Goal: Check status: Check status

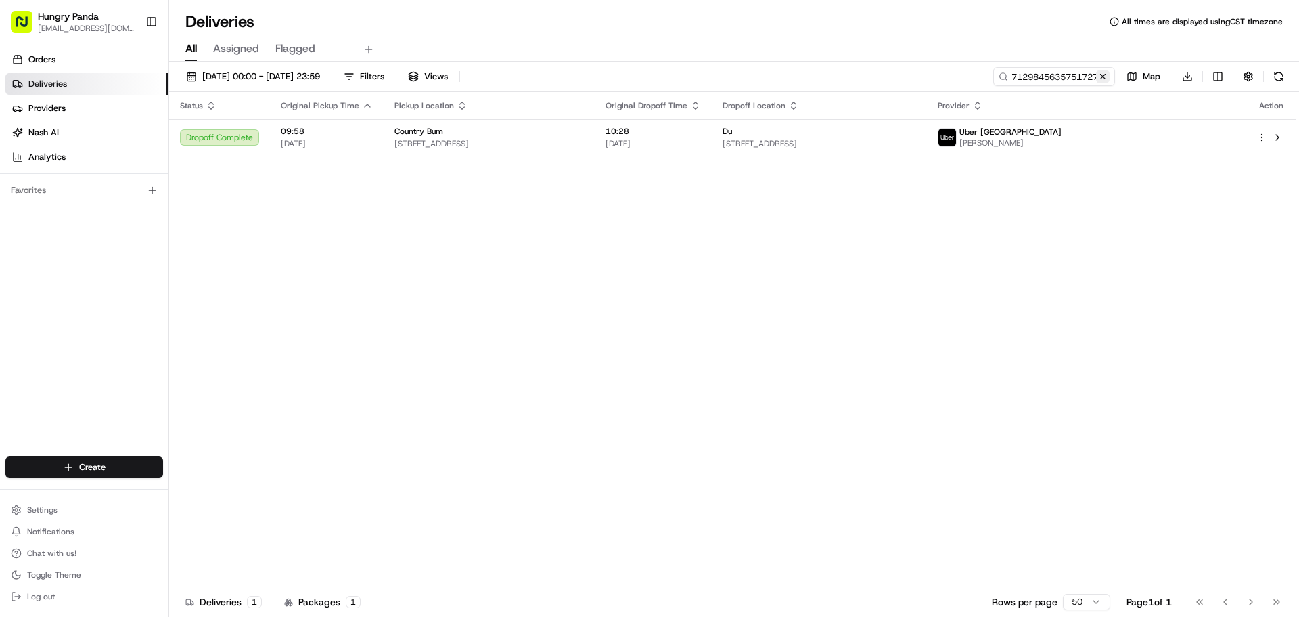
click at [1102, 79] on button at bounding box center [1103, 77] width 14 height 14
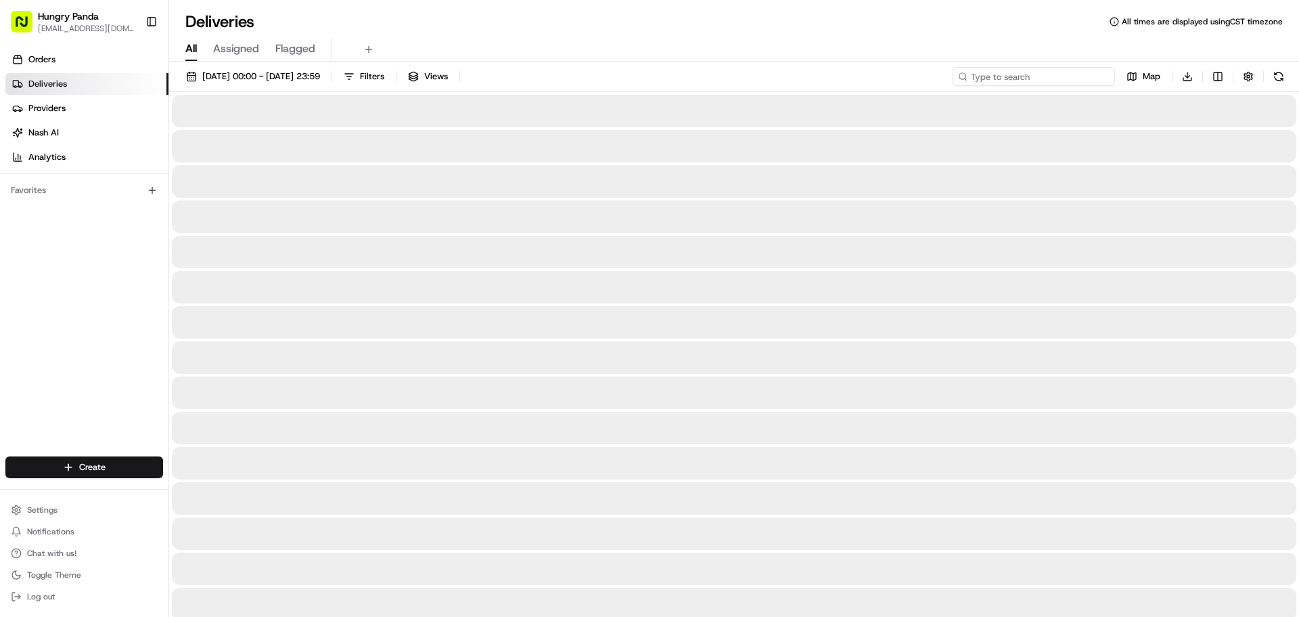
click at [1061, 76] on input at bounding box center [1034, 76] width 162 height 19
paste input "5479753315756729111308"
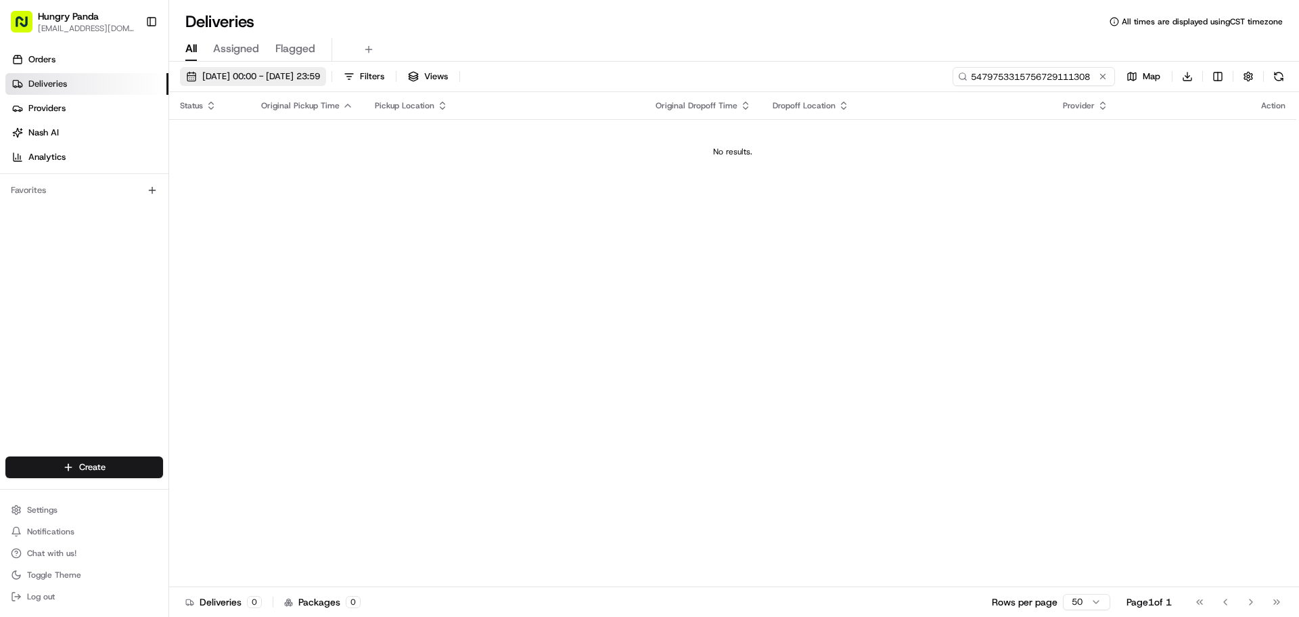
type input "5479753315756729111308"
click at [302, 76] on span "[DATE] 00:00 - [DATE] 23:59" at bounding box center [261, 76] width 118 height 12
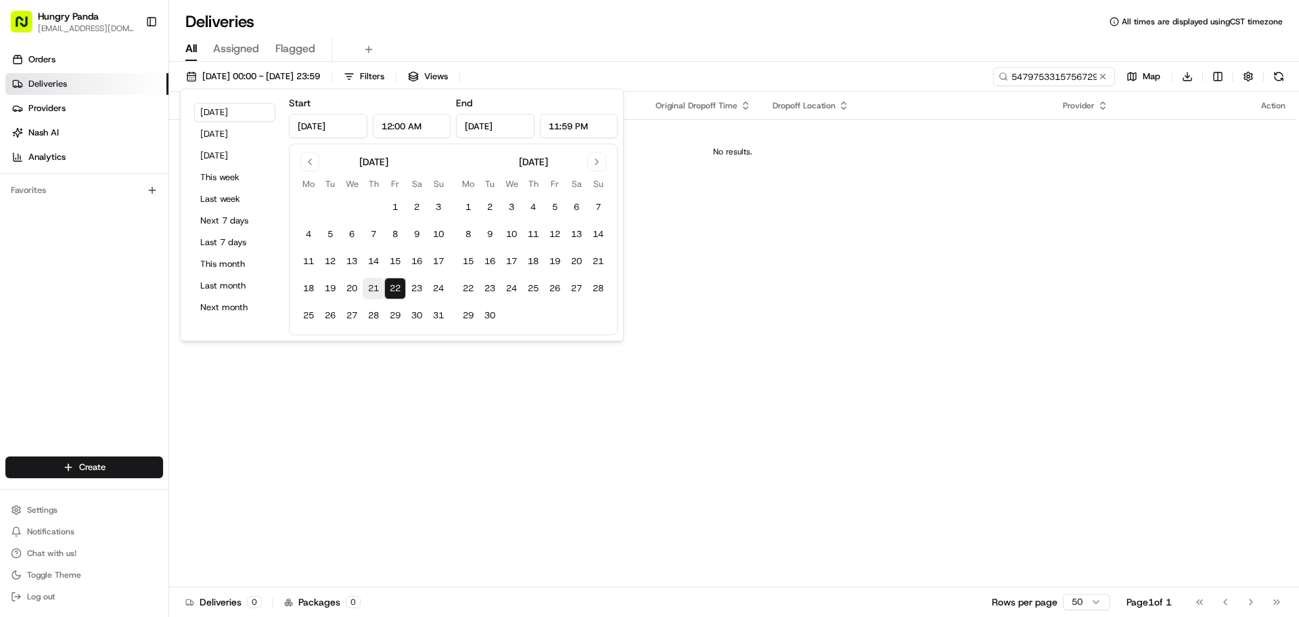
click at [369, 292] on button "21" at bounding box center [374, 288] width 22 height 22
type input "[DATE]"
click at [783, 190] on div "Status Original Pickup Time Pickup Location Original Dropoff Time Dropoff Locat…" at bounding box center [733, 339] width 1128 height 495
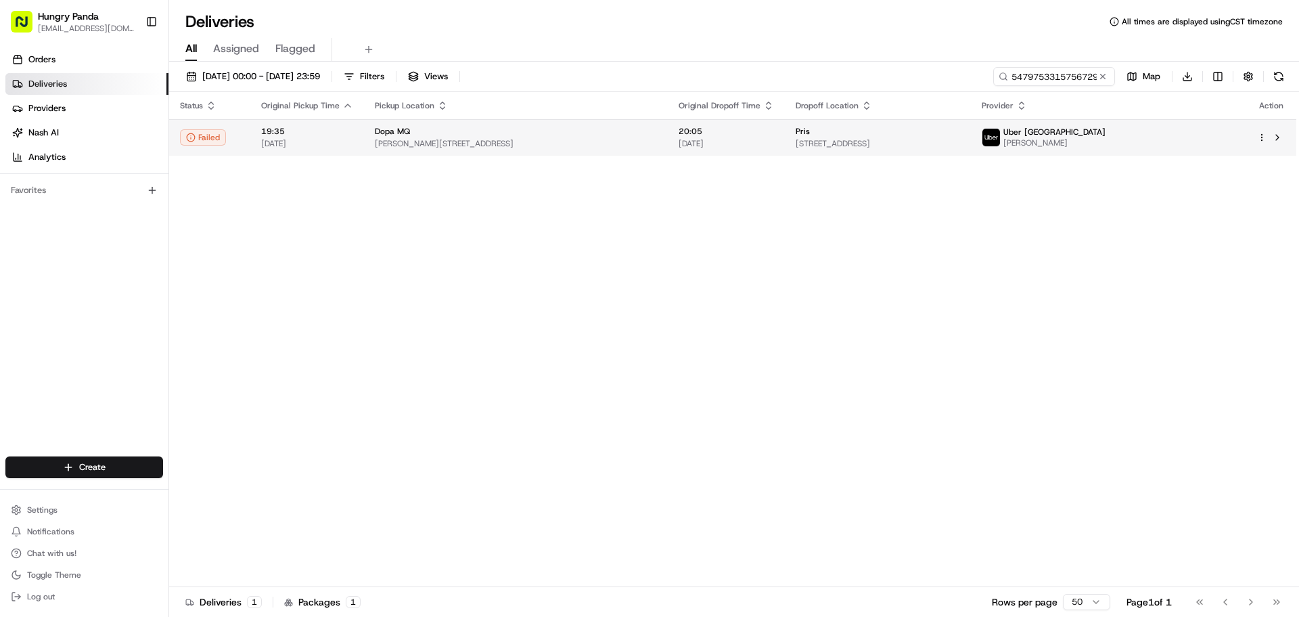
click at [721, 145] on span "[DATE]" at bounding box center [726, 143] width 95 height 11
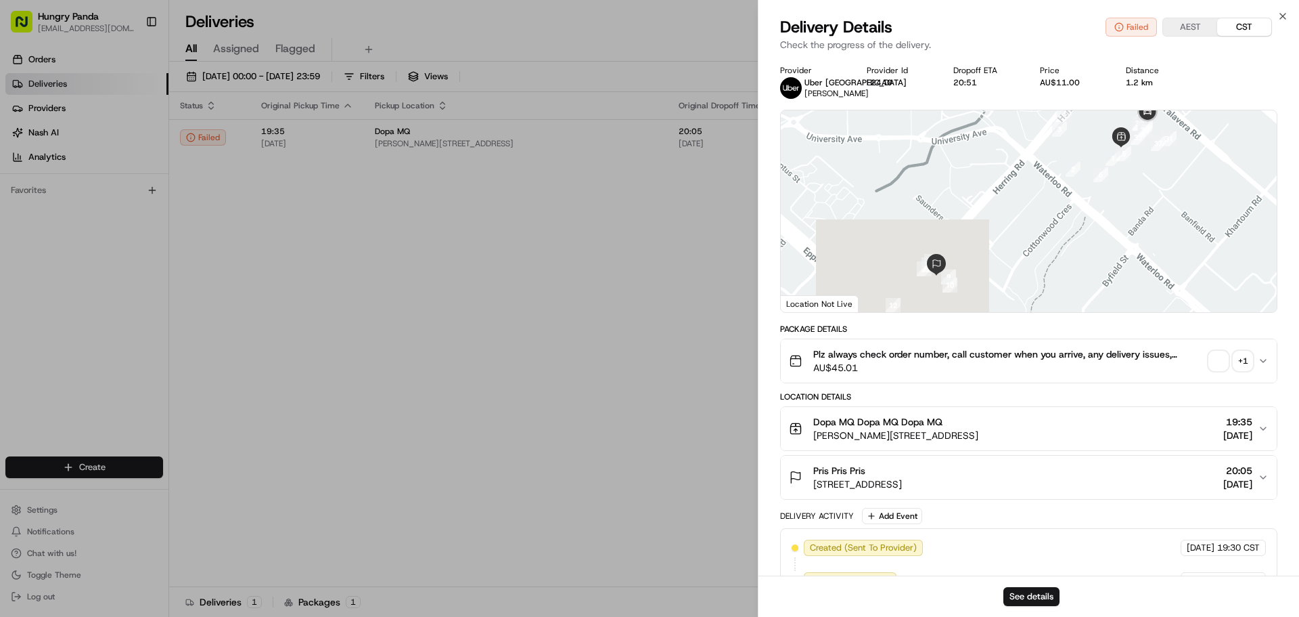
scroll to position [203, 0]
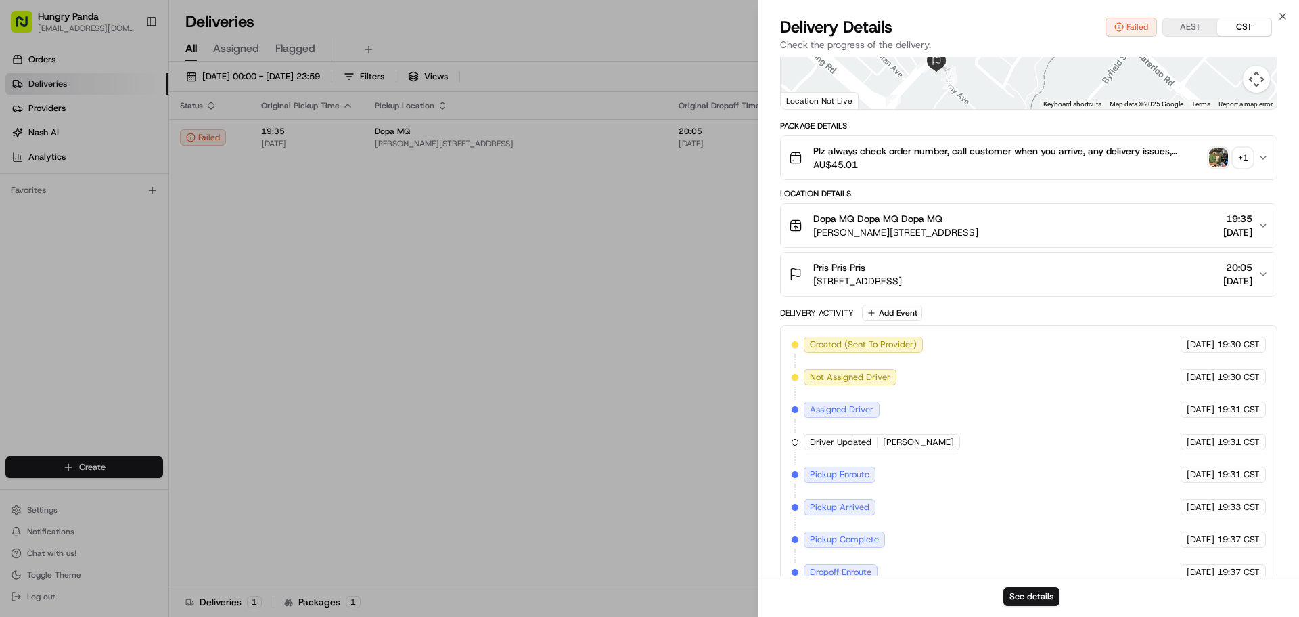
click at [1218, 154] on img "button" at bounding box center [1218, 157] width 19 height 19
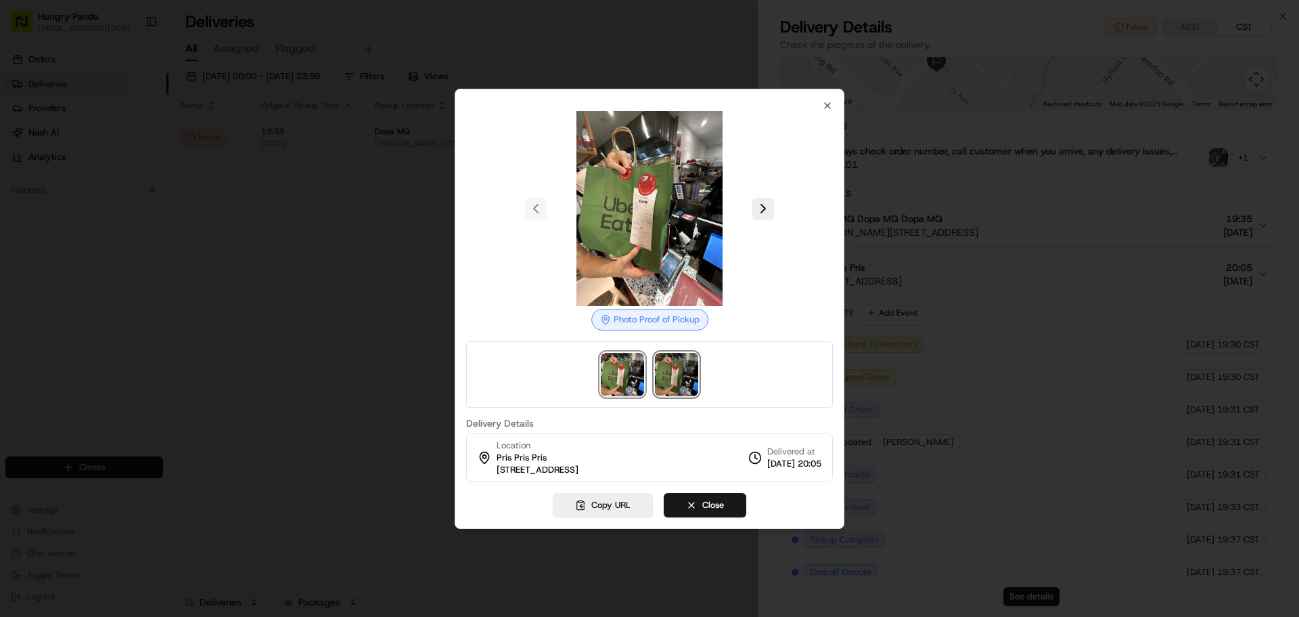
click at [678, 363] on img at bounding box center [676, 374] width 43 height 43
click at [633, 363] on img at bounding box center [622, 374] width 43 height 43
click at [665, 196] on img at bounding box center [649, 208] width 195 height 195
click at [638, 219] on img at bounding box center [649, 208] width 195 height 195
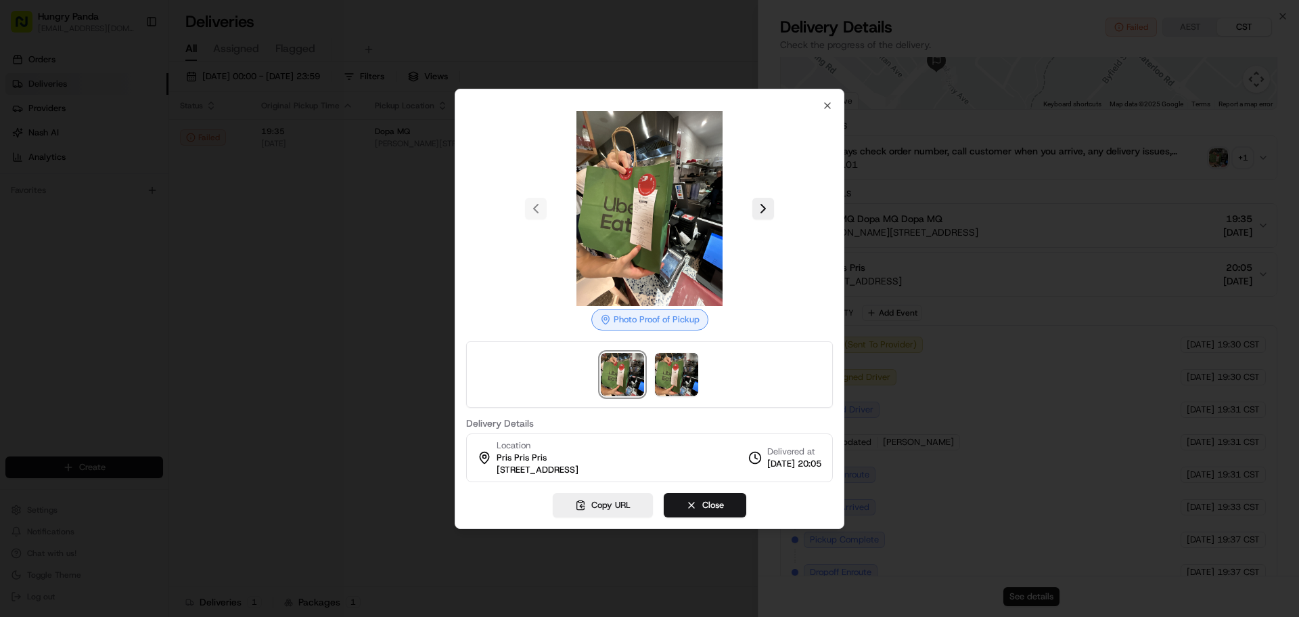
click at [638, 219] on img at bounding box center [649, 208] width 195 height 195
click at [828, 106] on icon "button" at bounding box center [827, 105] width 11 height 11
